Goal: Transaction & Acquisition: Purchase product/service

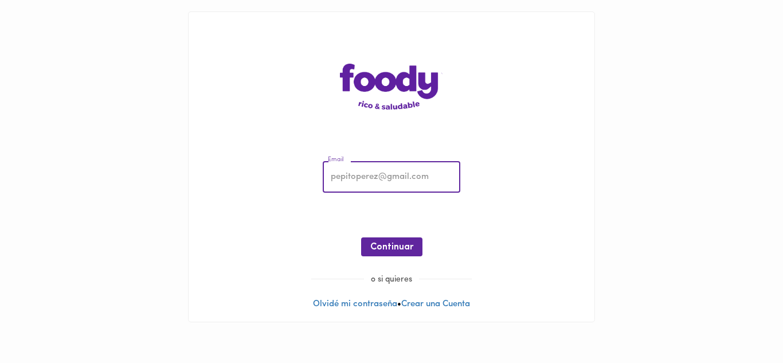
click at [345, 178] on input "email" at bounding box center [392, 178] width 138 height 32
type input "[EMAIL_ADDRESS][DOMAIN_NAME]"
click at [394, 247] on span "Continuar" at bounding box center [391, 247] width 43 height 11
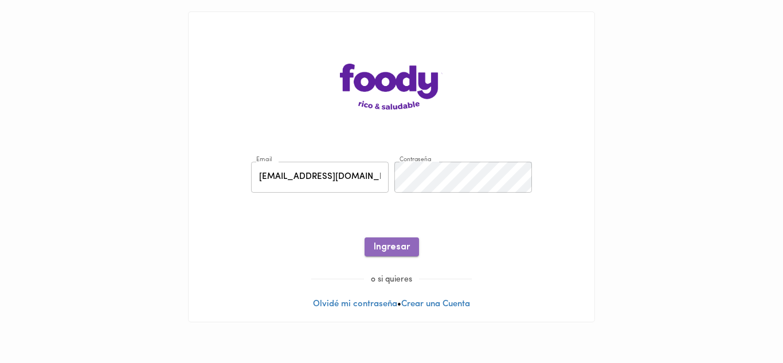
click at [393, 247] on span "Ingresar" at bounding box center [392, 247] width 36 height 11
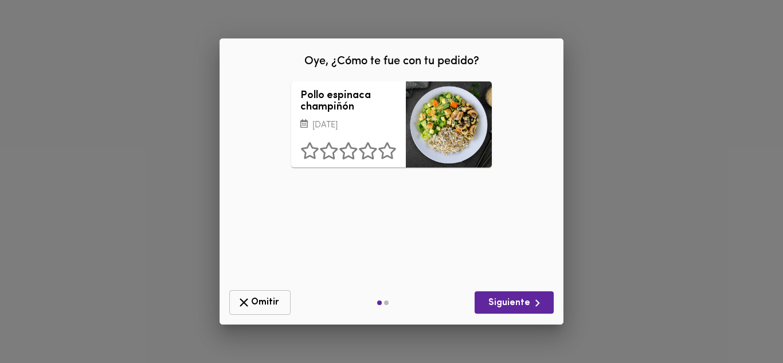
click at [244, 302] on icon "button" at bounding box center [244, 302] width 9 height 9
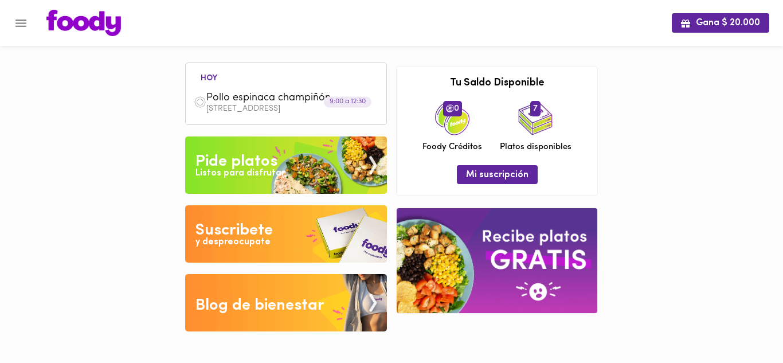
click at [248, 164] on div "Pide platos" at bounding box center [237, 161] width 82 height 23
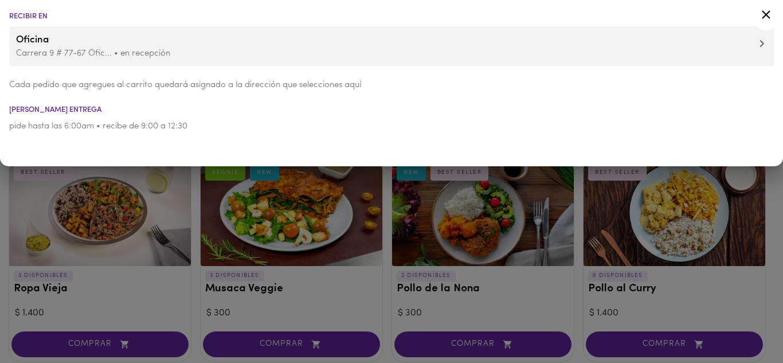
click at [764, 14] on icon at bounding box center [766, 14] width 14 height 14
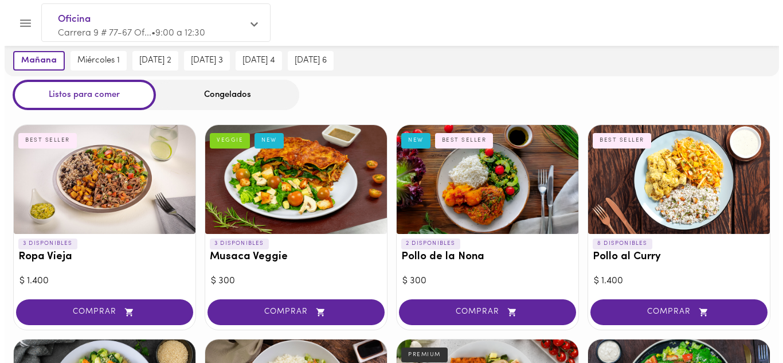
scroll to position [29, 0]
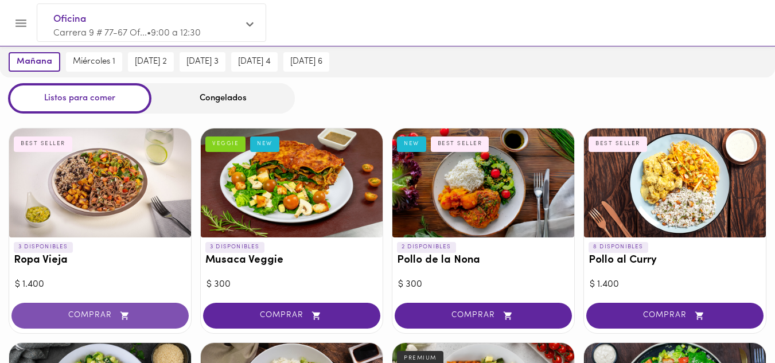
click at [100, 311] on span "COMPRAR" at bounding box center [100, 316] width 149 height 10
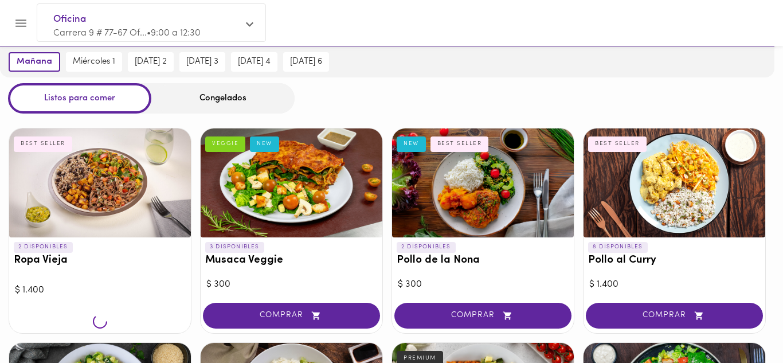
scroll to position [29, 0]
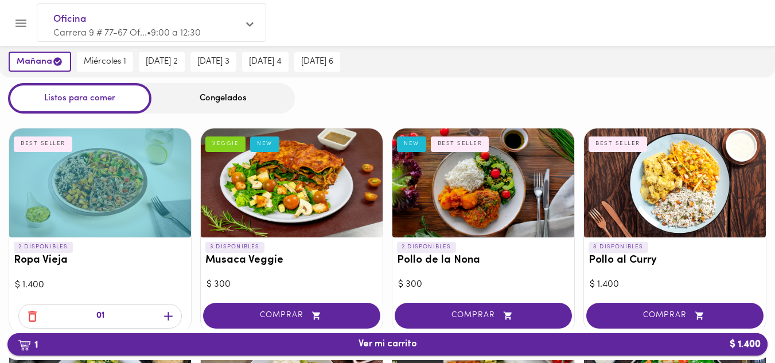
click at [387, 346] on span "1 Ver mi carrito $ 1.400" at bounding box center [387, 344] width 58 height 11
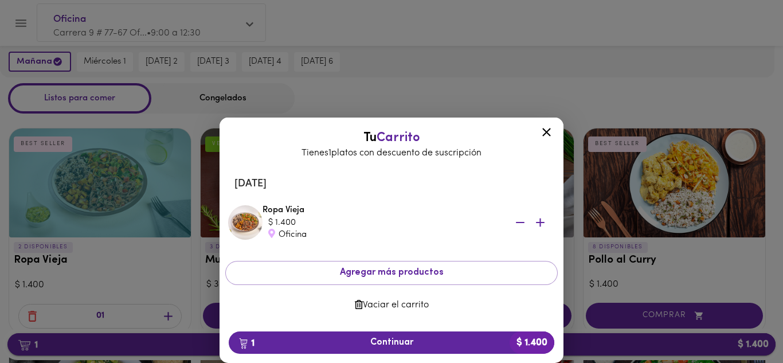
click at [387, 346] on span "1 Continuar $ 1.400" at bounding box center [391, 342] width 307 height 11
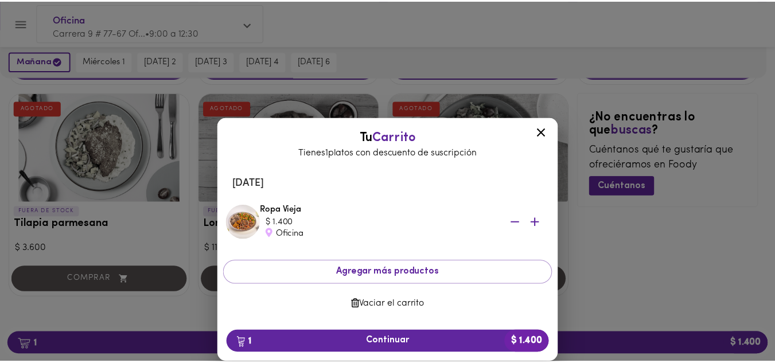
scroll to position [708, 0]
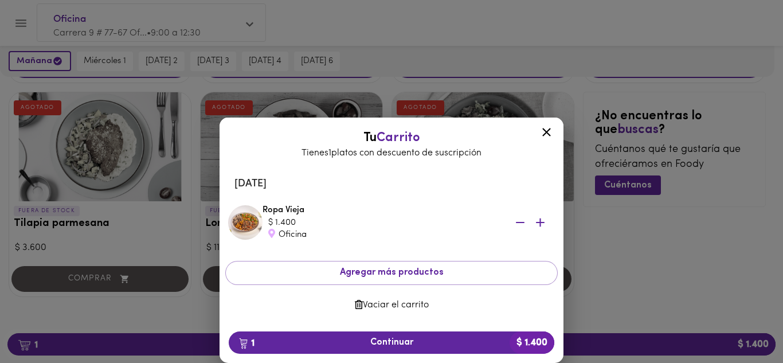
click at [551, 134] on icon at bounding box center [547, 132] width 14 height 14
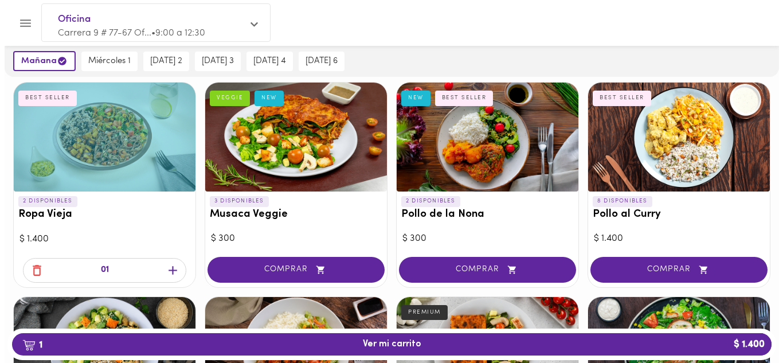
scroll to position [73, 0]
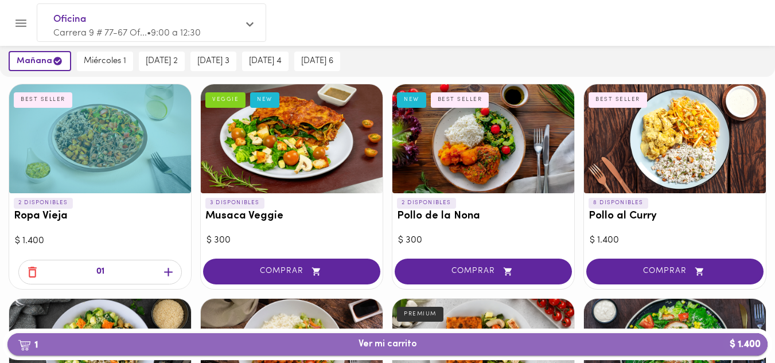
click at [400, 341] on span "1 Ver mi carrito $ 1.400" at bounding box center [387, 344] width 58 height 11
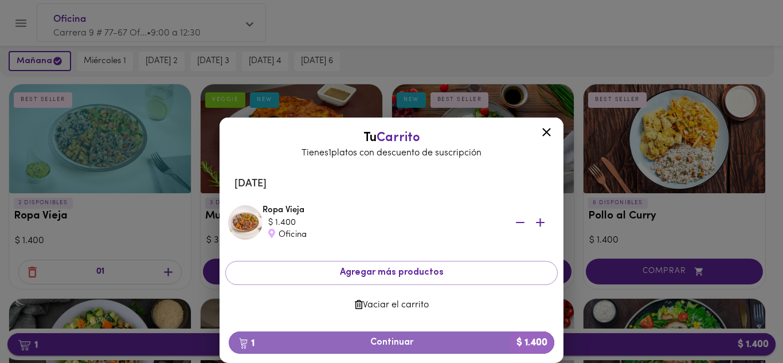
click at [400, 341] on span "1 Continuar $ 1.400" at bounding box center [391, 342] width 307 height 11
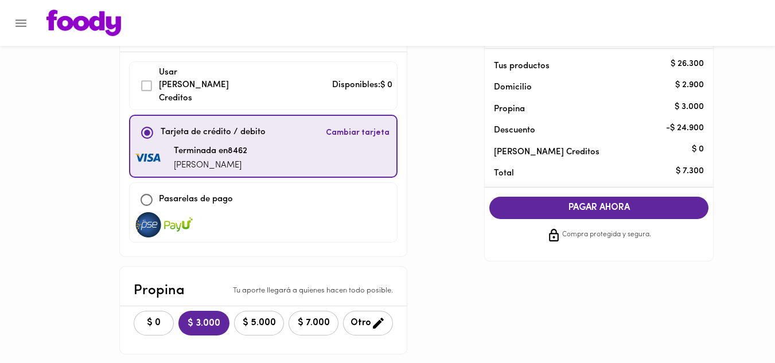
scroll to position [53, 0]
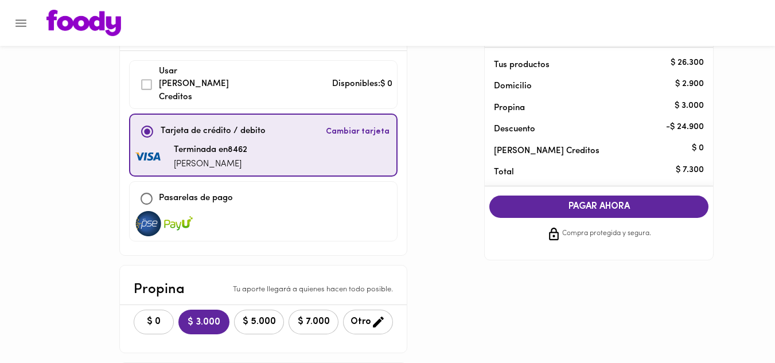
click at [155, 317] on span "$ 0" at bounding box center [153, 322] width 25 height 11
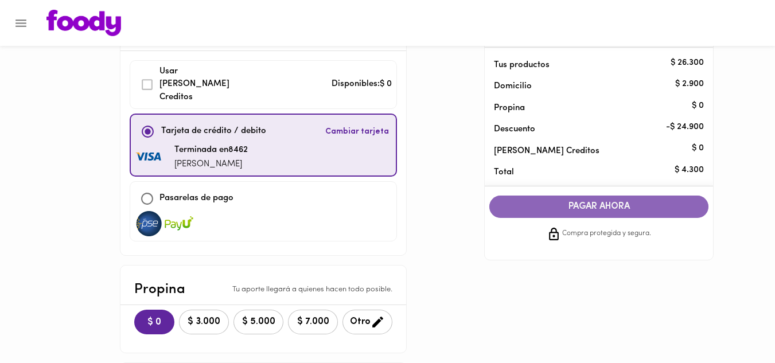
click at [604, 202] on span "PAGAR AHORA" at bounding box center [599, 206] width 196 height 11
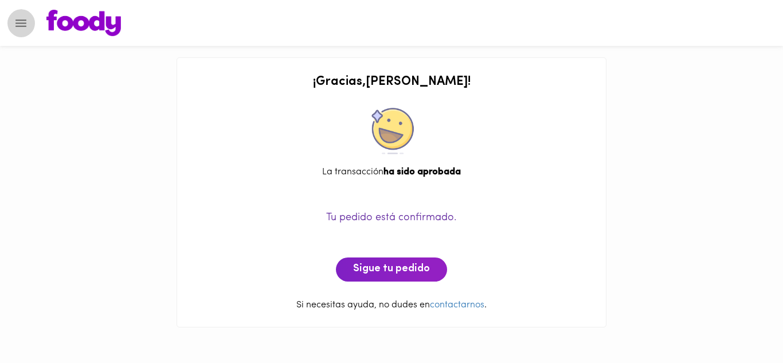
click at [25, 25] on icon "Menu" at bounding box center [21, 23] width 14 height 14
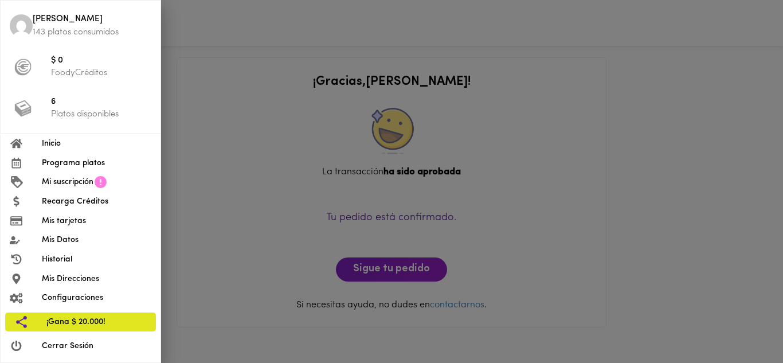
click at [526, 239] on div at bounding box center [391, 181] width 783 height 363
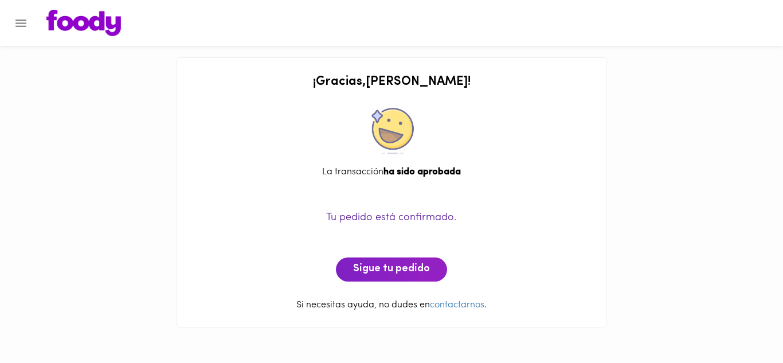
click at [20, 29] on icon "Menu" at bounding box center [21, 23] width 14 height 14
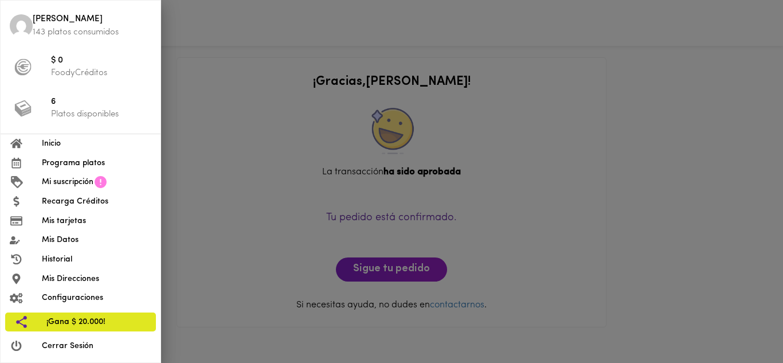
click at [57, 346] on span "Cerrar Sesión" at bounding box center [97, 346] width 110 height 12
